Goal: Navigation & Orientation: Find specific page/section

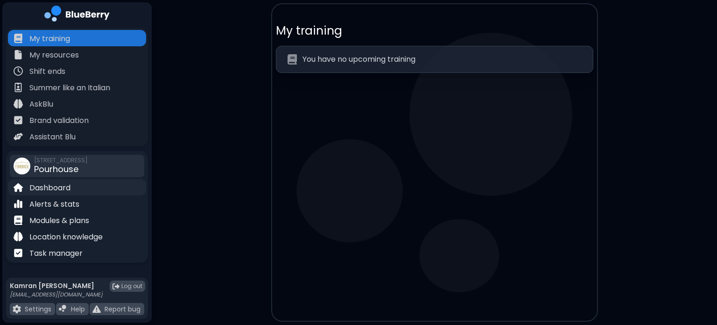
click at [57, 184] on p "Dashboard" at bounding box center [49, 187] width 41 height 11
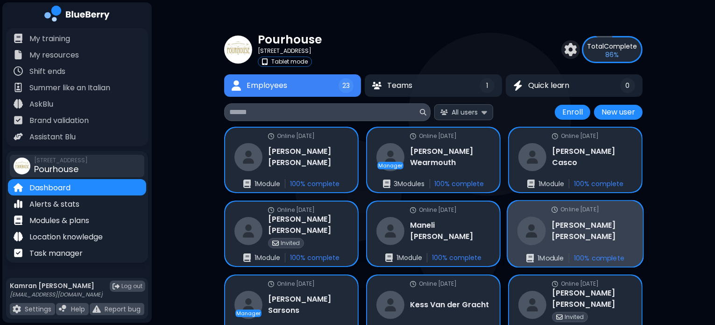
scroll to position [77, 0]
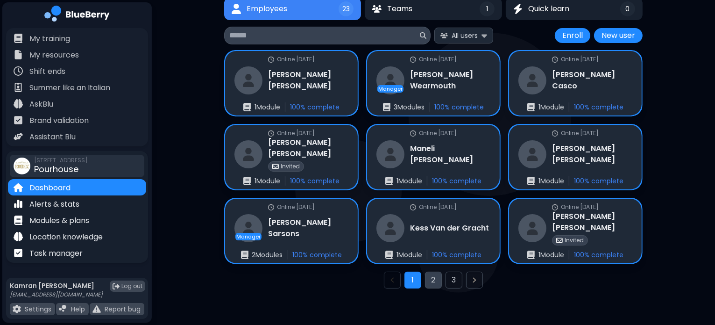
click at [434, 283] on button "2" at bounding box center [433, 279] width 17 height 17
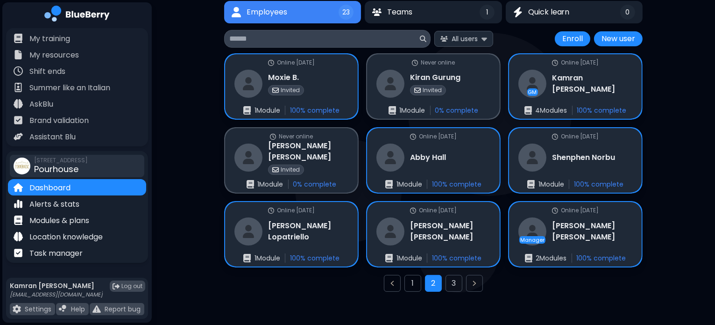
scroll to position [73, 0]
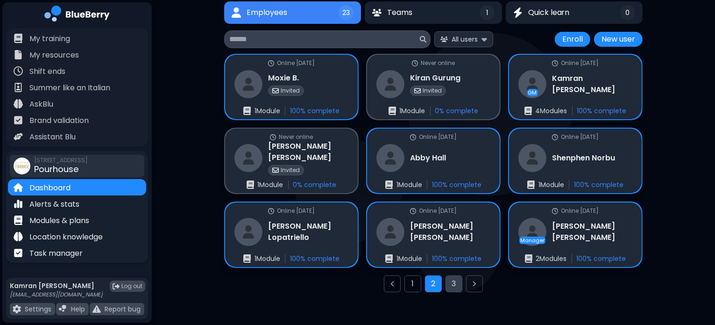
click at [461, 285] on button "3" at bounding box center [454, 283] width 17 height 17
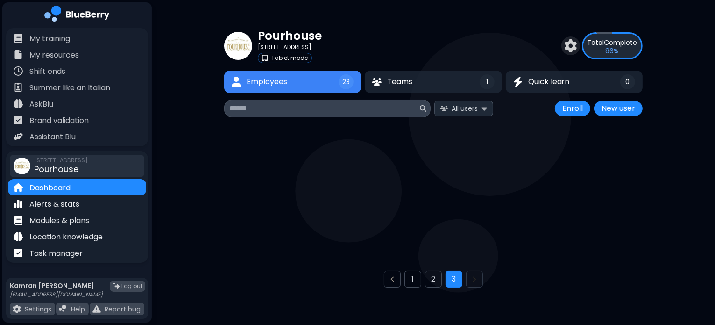
scroll to position [3, 0]
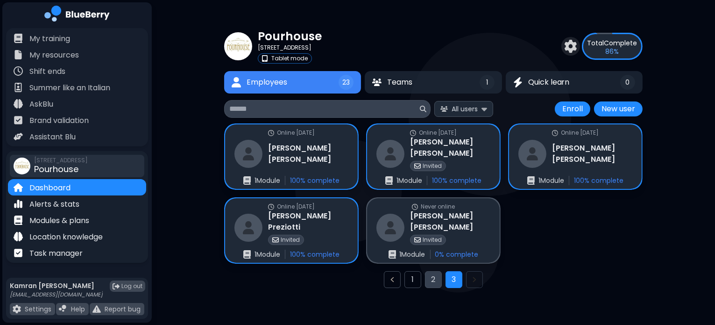
click at [430, 279] on button "2" at bounding box center [433, 279] width 17 height 17
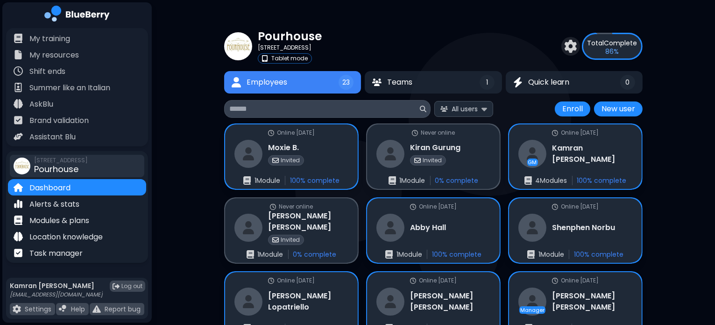
scroll to position [77, 0]
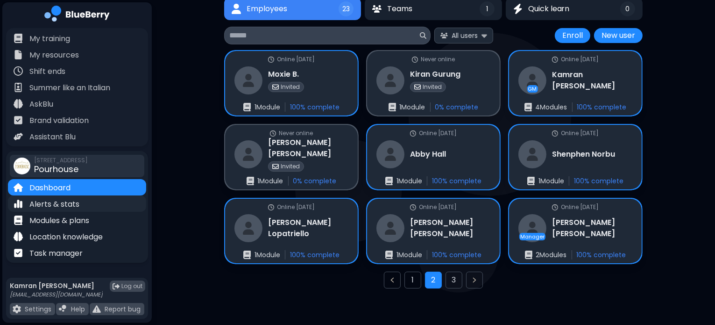
click at [82, 207] on div "Alerts & stats" at bounding box center [77, 203] width 138 height 16
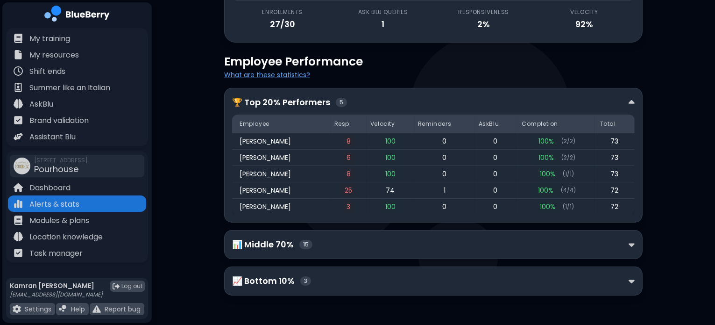
scroll to position [121, 0]
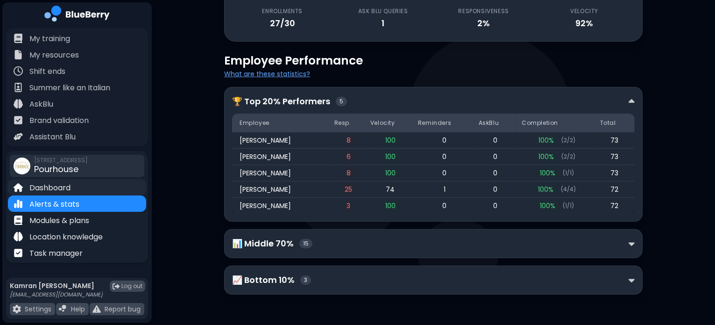
click at [51, 190] on p "Dashboard" at bounding box center [49, 187] width 41 height 11
